Goal: Task Accomplishment & Management: Manage account settings

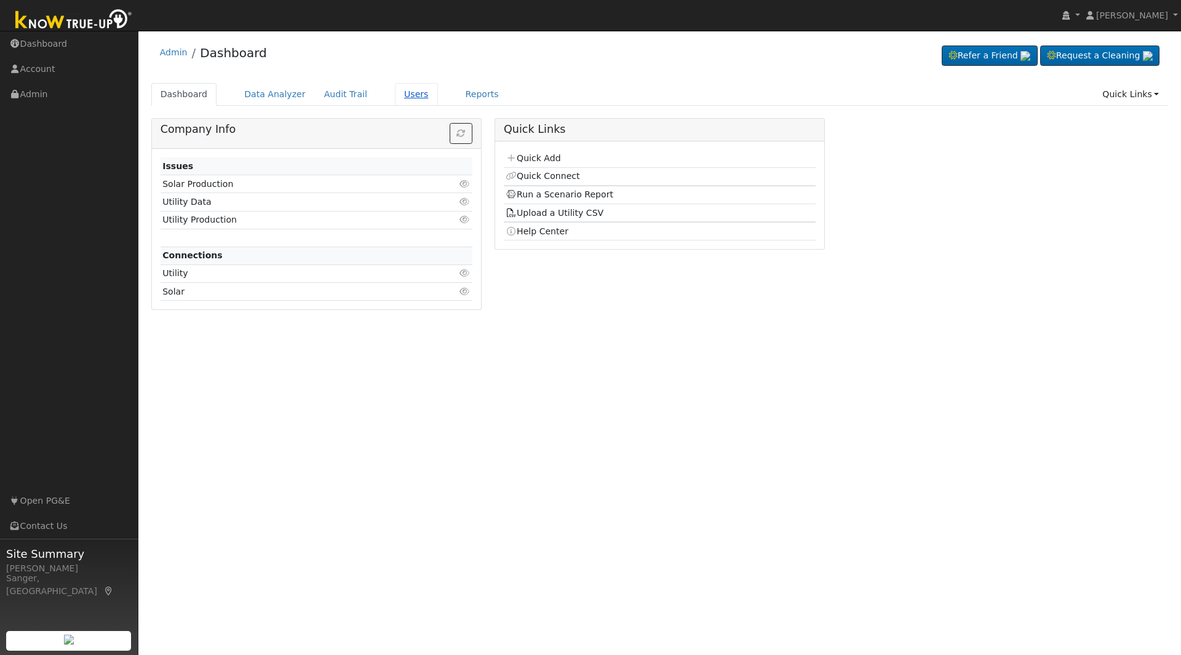
click at [403, 98] on link "Users" at bounding box center [416, 94] width 43 height 23
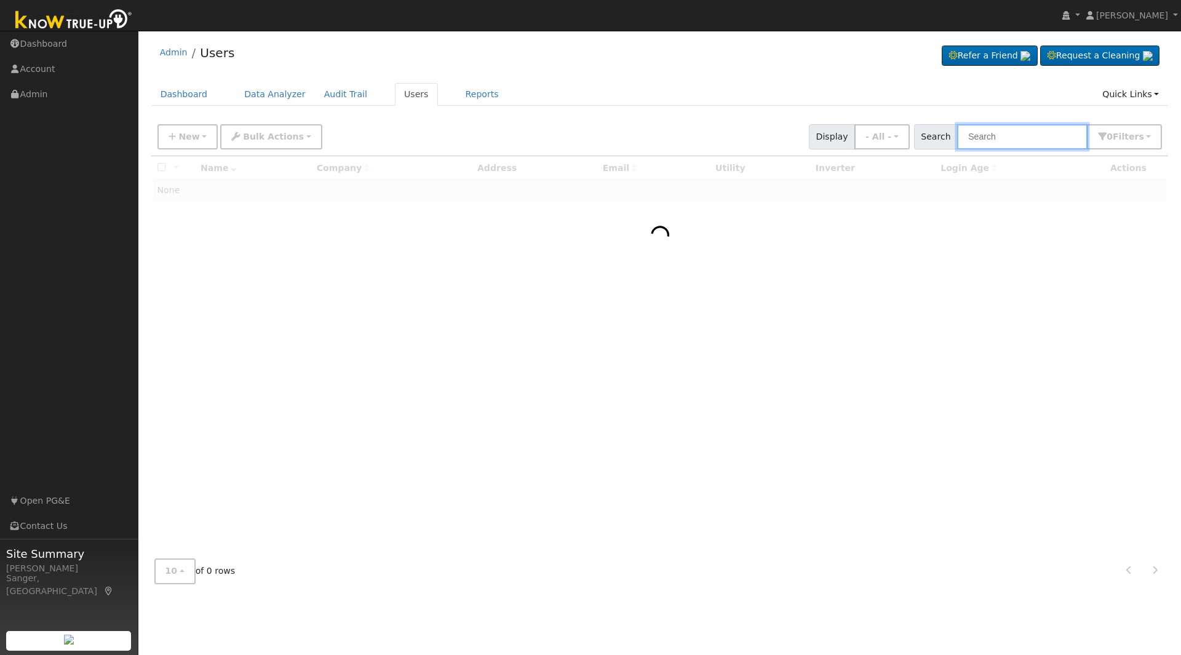
click at [1017, 140] on input "text" at bounding box center [1022, 136] width 130 height 25
paste input "[PERSON_NAME]"
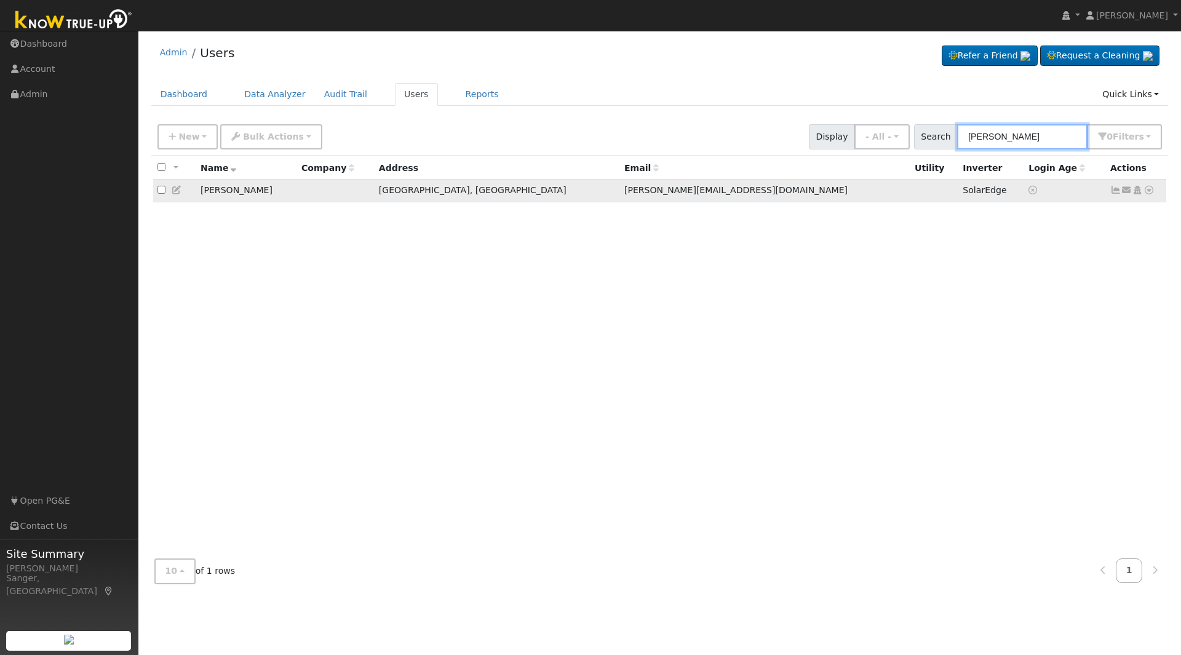
type input "[PERSON_NAME]"
click at [176, 189] on icon at bounding box center [177, 190] width 11 height 9
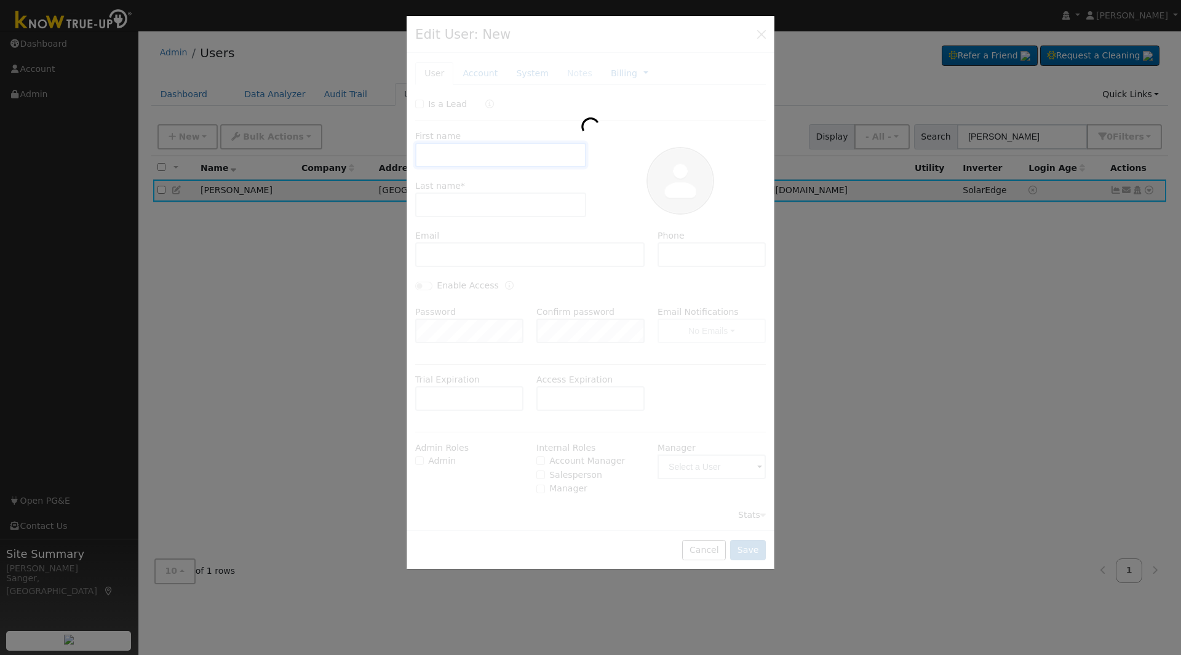
type input "[PERSON_NAME]"
type input "[PERSON_NAME][EMAIL_ADDRESS][DOMAIN_NAME]"
type input "[PHONE_NUMBER]"
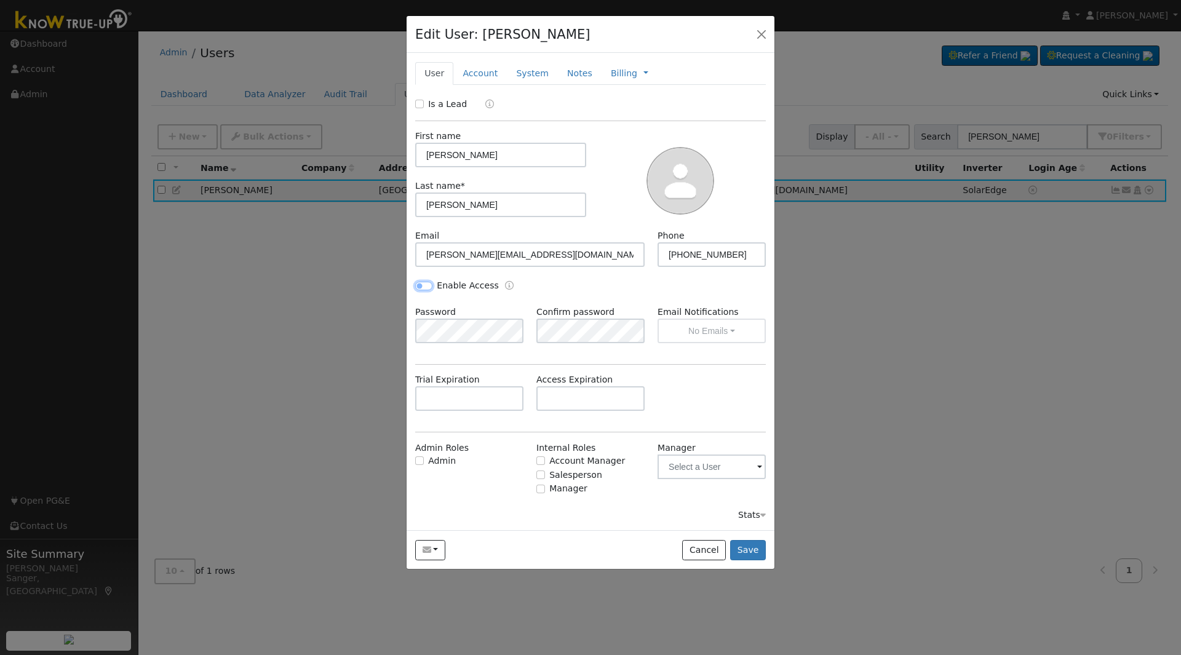
click at [420, 283] on input "Enable Access" at bounding box center [423, 286] width 17 height 9
checkbox input "true"
click at [461, 401] on input "text" at bounding box center [469, 398] width 108 height 25
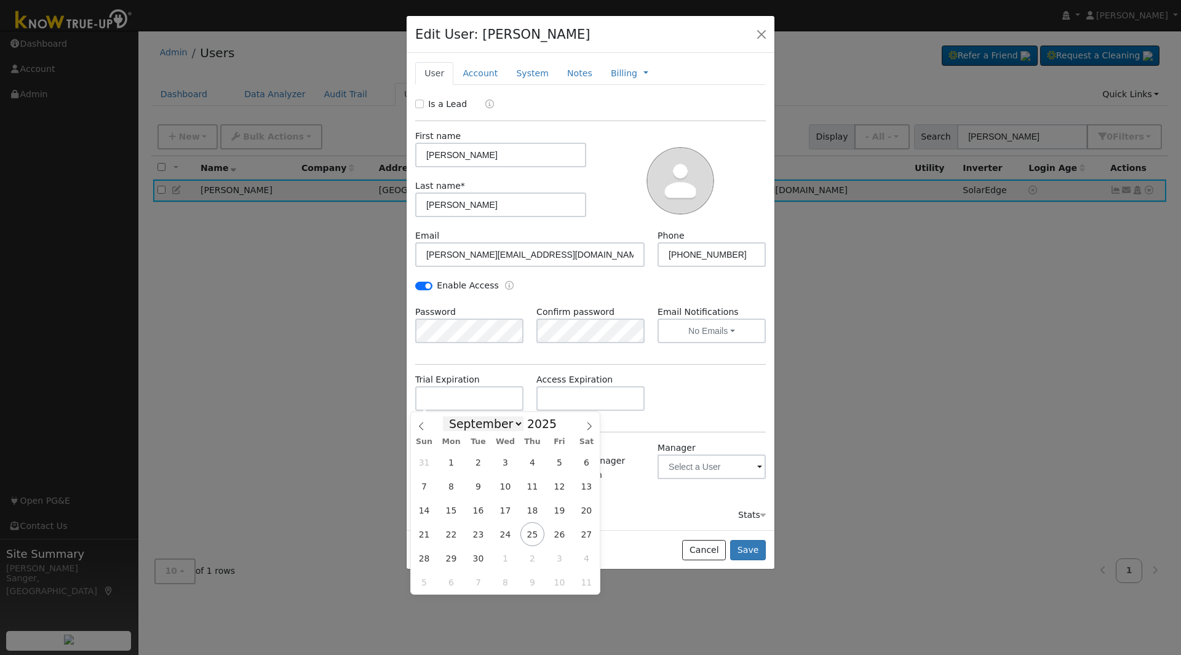
click at [509, 426] on select "January February March April May June July August September October November De…" at bounding box center [483, 424] width 81 height 15
select select "11"
click at [453, 417] on select "January February March April May June July August September October November De…" at bounding box center [483, 424] width 81 height 15
click at [480, 564] on span "30" at bounding box center [478, 558] width 24 height 24
type input "[DATE]"
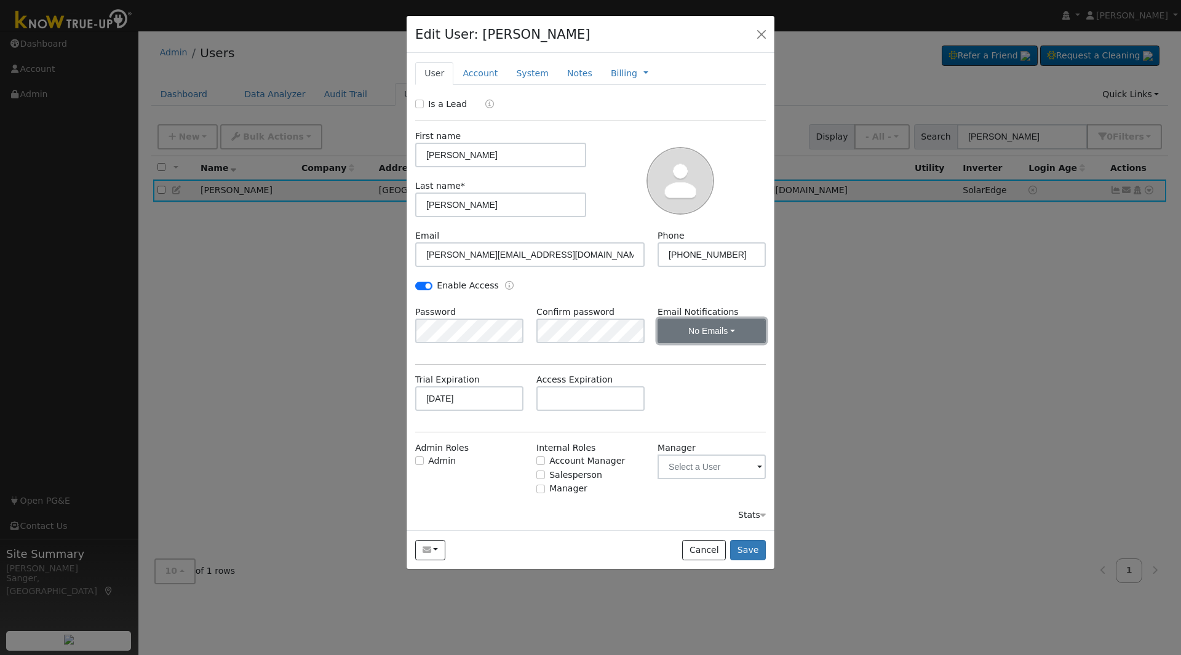
click at [715, 325] on button "No Emails" at bounding box center [712, 331] width 108 height 25
click at [712, 381] on link "Weekly Emails" at bounding box center [701, 375] width 86 height 17
click at [754, 547] on button "Save" at bounding box center [748, 550] width 36 height 21
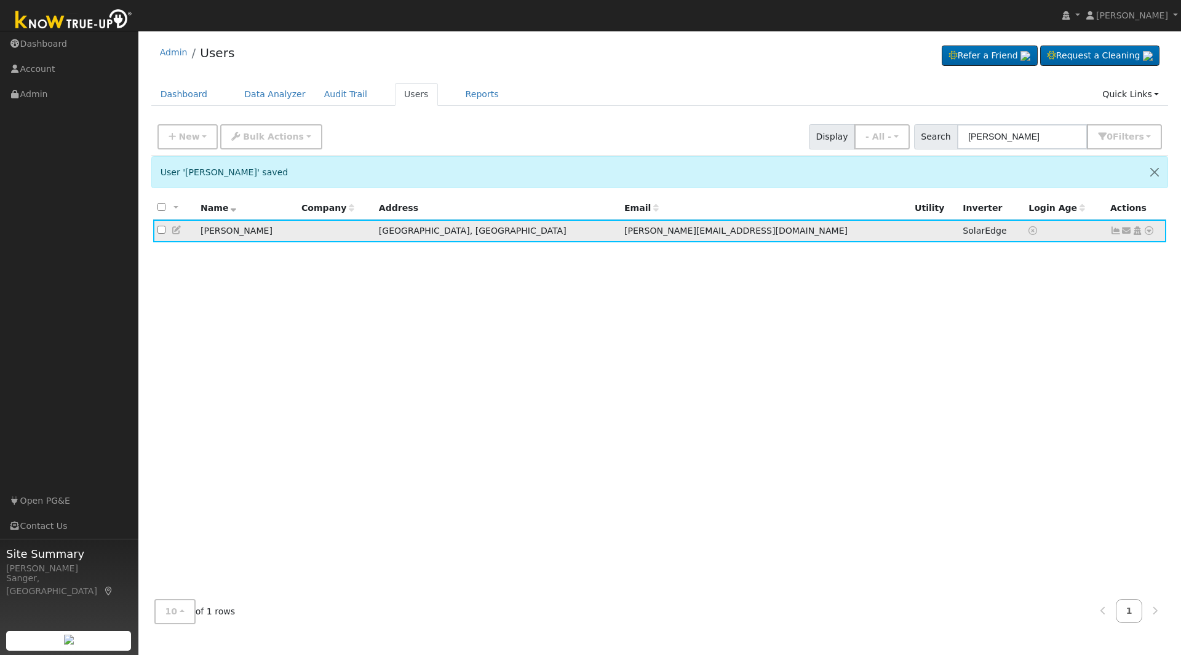
click at [1126, 233] on icon at bounding box center [1127, 230] width 11 height 9
click at [1076, 252] on link "Send Email..." at bounding box center [1089, 252] width 86 height 17
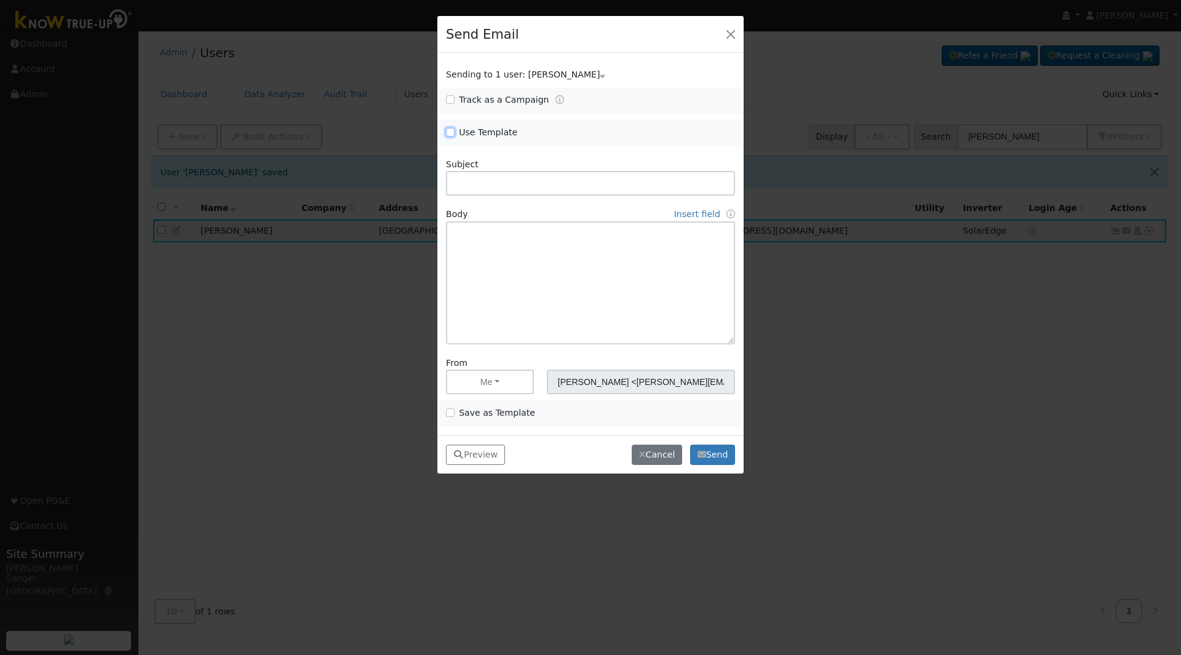
click at [452, 130] on input "Use Template" at bounding box center [450, 132] width 9 height 9
checkbox input "true"
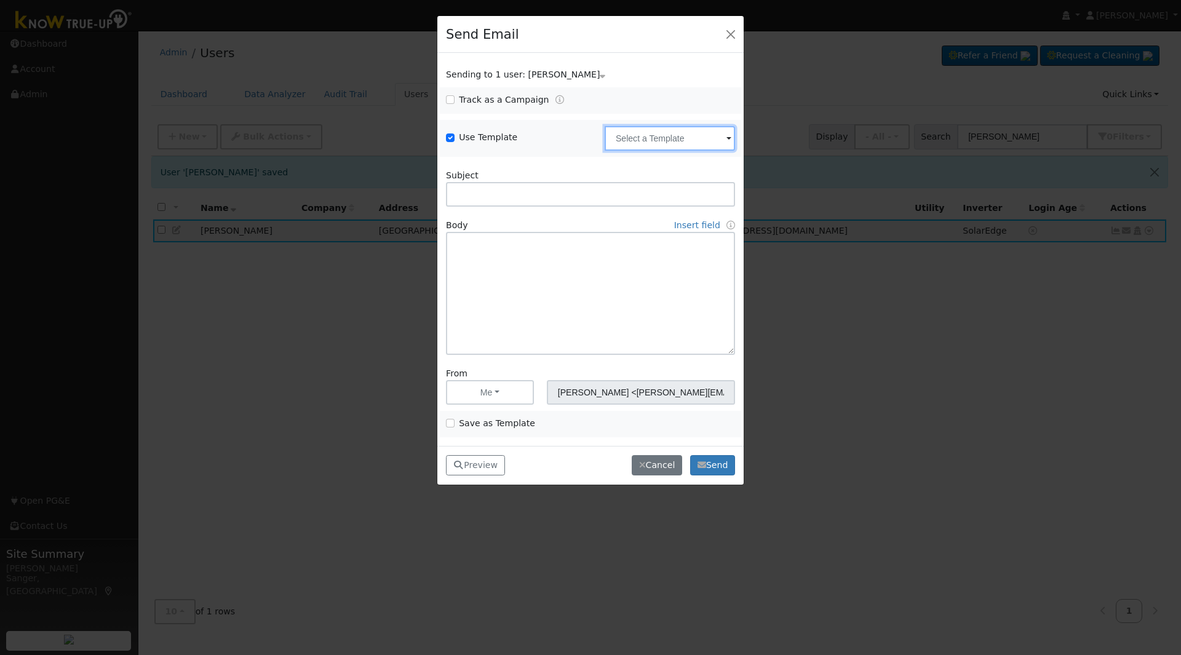
click at [640, 133] on input "text" at bounding box center [670, 138] width 130 height 25
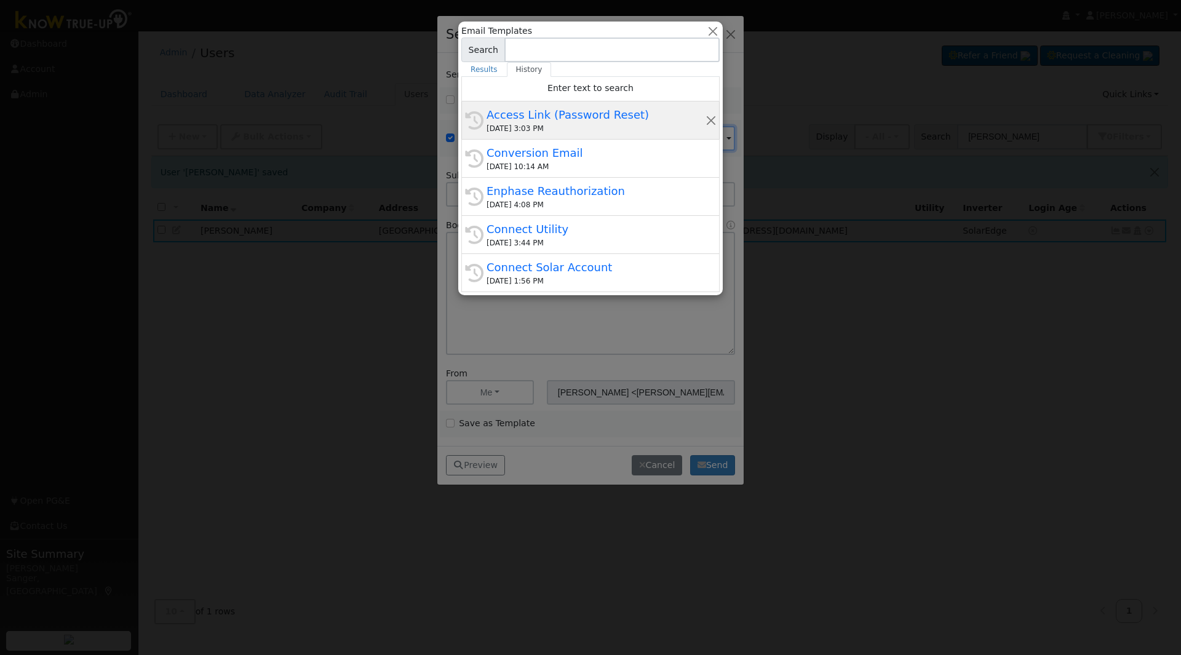
click at [580, 119] on div "Access Link (Password Reset)" at bounding box center [596, 114] width 219 height 17
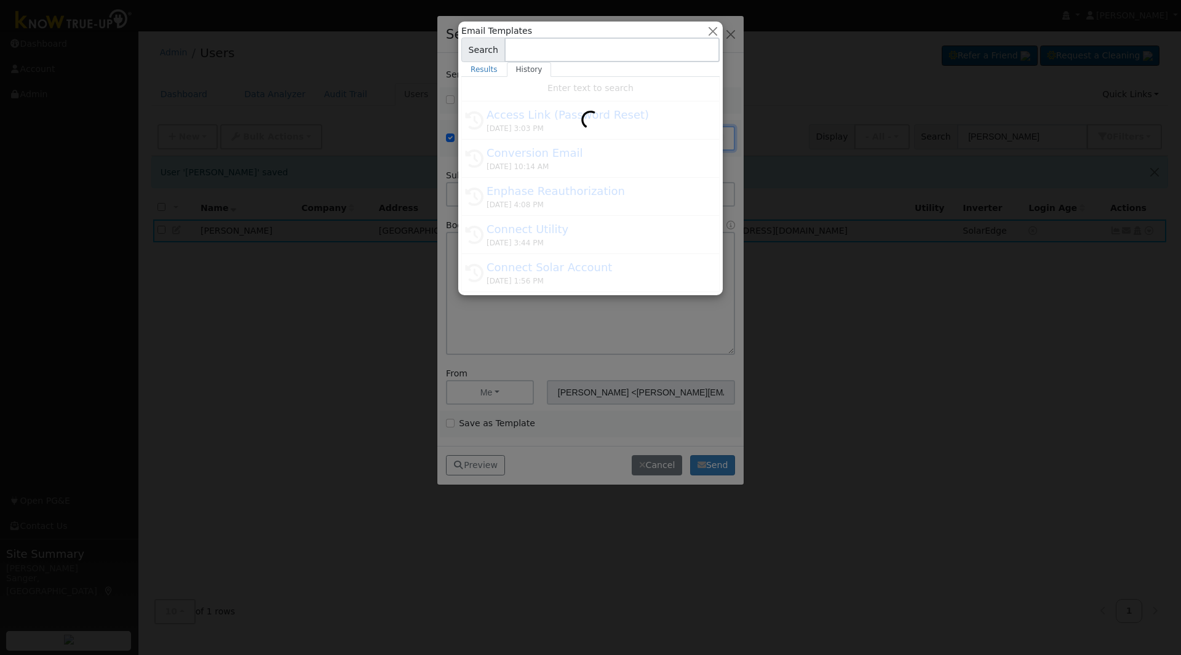
type input "Access Link (Password Reset)"
type input "Know True-Up Access Link (Password Reset)"
type textarea "Dear {user_fname}, Here is a link to access Know True-Up. You will be asked to …"
type input "Know True-Up <[EMAIL_ADDRESS][DOMAIN_NAME]>"
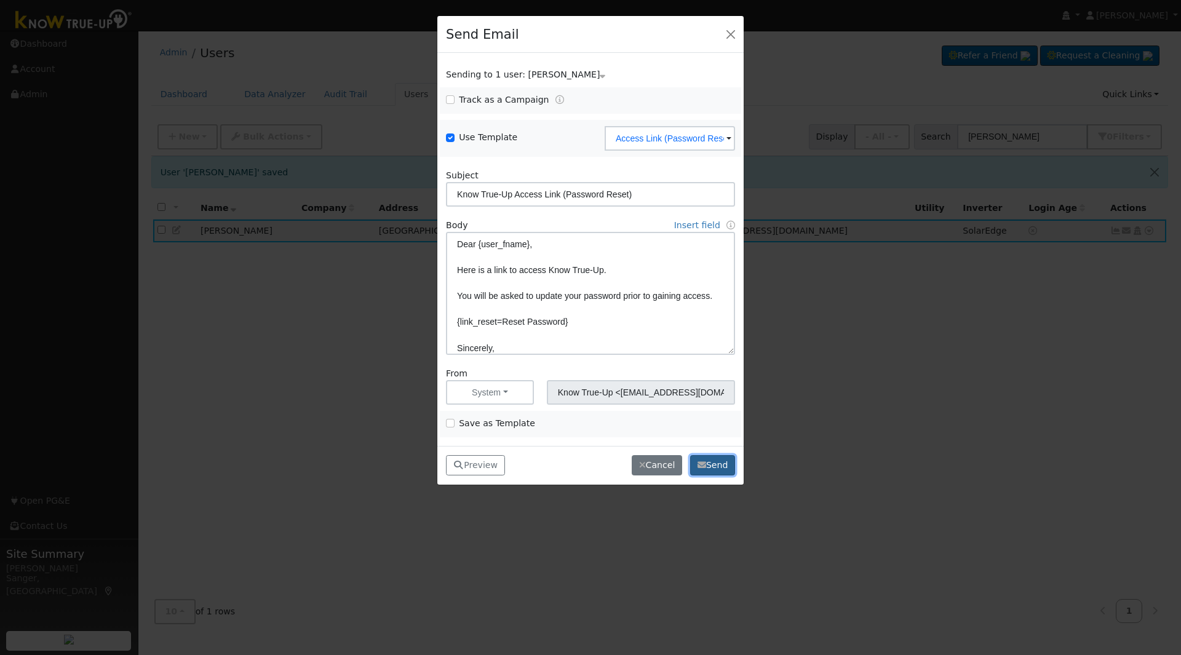
click at [720, 460] on button "Send" at bounding box center [712, 465] width 45 height 21
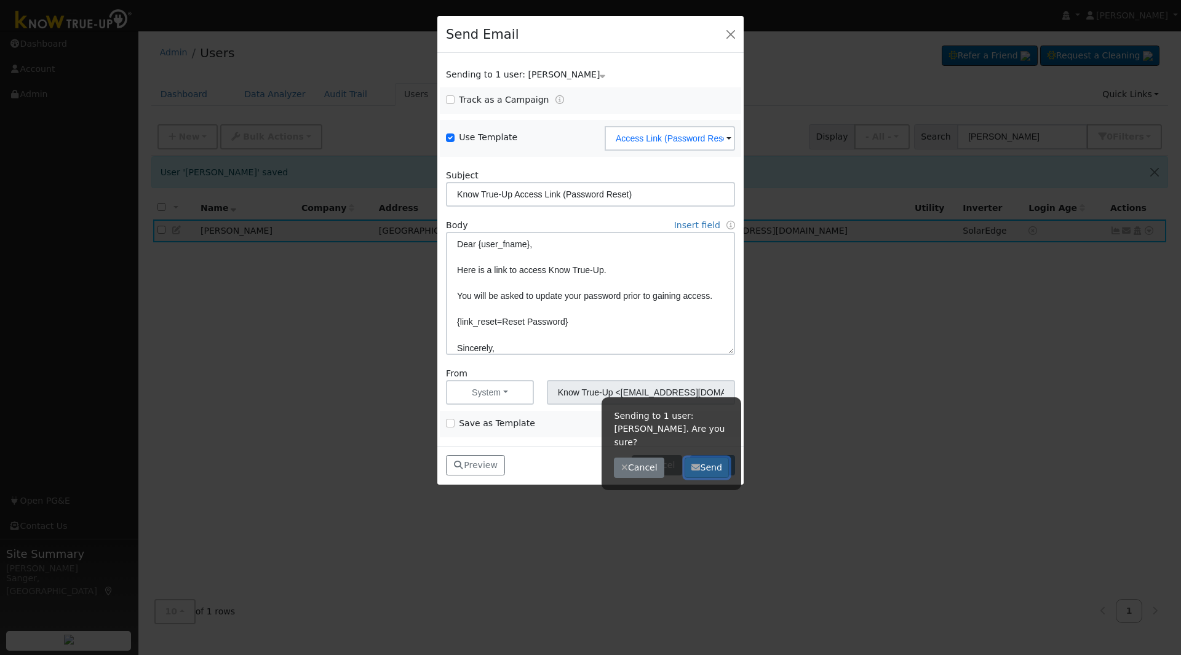
click at [722, 458] on button "Send" at bounding box center [707, 468] width 45 height 21
